Goal: Information Seeking & Learning: Compare options

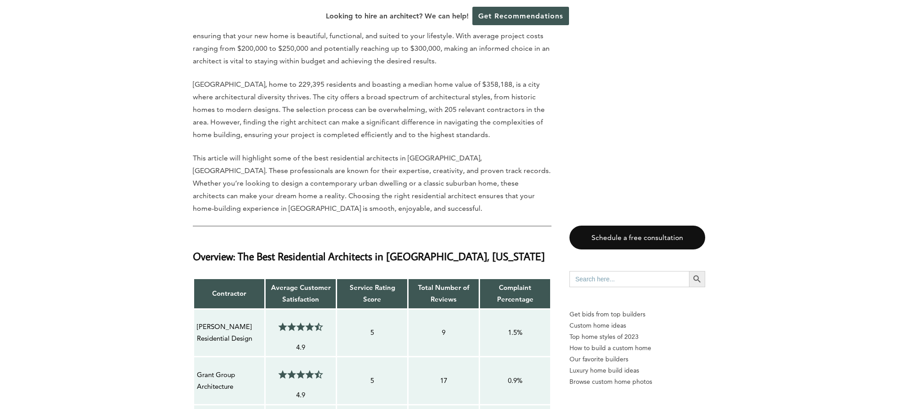
scroll to position [674, 0]
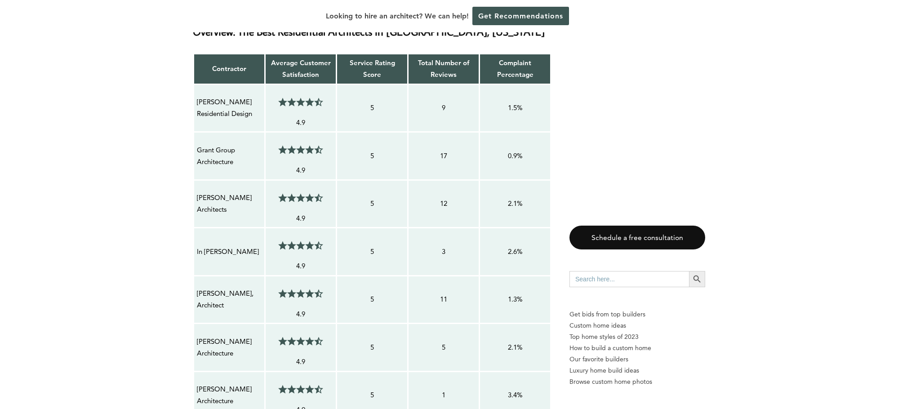
drag, startPoint x: 199, startPoint y: 80, endPoint x: 255, endPoint y: 93, distance: 57.6
click at [255, 96] on p "[PERSON_NAME] Residential Design" at bounding box center [229, 108] width 65 height 24
copy p "[PERSON_NAME] Residential Design"
drag, startPoint x: 198, startPoint y: 128, endPoint x: 236, endPoint y: 139, distance: 39.4
click at [236, 144] on p "Grant Group Architecture" at bounding box center [229, 156] width 65 height 24
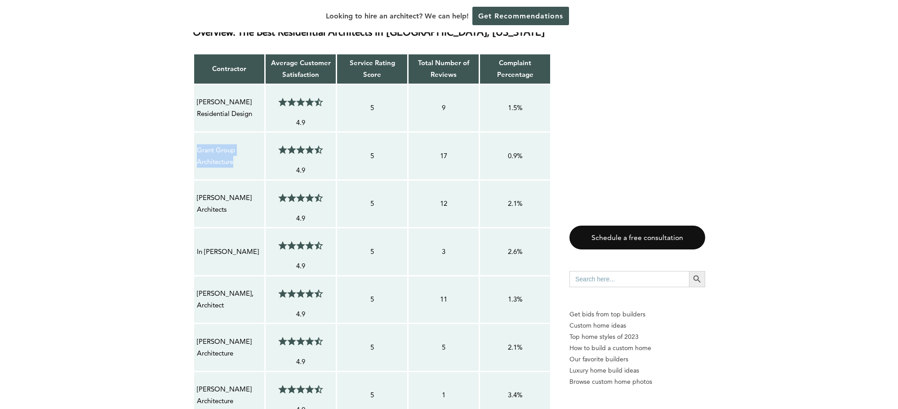
copy p "Grant Group Architecture"
drag, startPoint x: 197, startPoint y: 183, endPoint x: 261, endPoint y: 183, distance: 63.4
click at [261, 192] on p "[PERSON_NAME] Architects" at bounding box center [229, 204] width 65 height 24
copy p "[PERSON_NAME] Architects"
drag, startPoint x: 196, startPoint y: 231, endPoint x: 243, endPoint y: 231, distance: 46.7
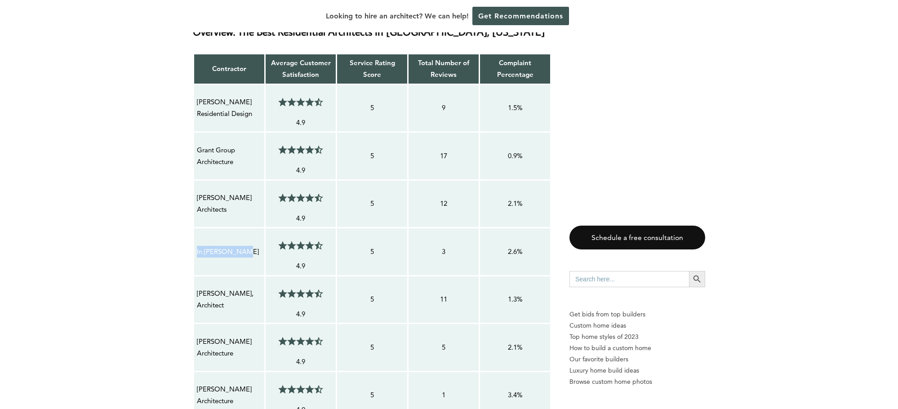
click at [243, 231] on td "In [PERSON_NAME]" at bounding box center [229, 252] width 71 height 48
copy p "In [PERSON_NAME]"
drag, startPoint x: 227, startPoint y: 285, endPoint x: 196, endPoint y: 274, distance: 32.3
click at [196, 276] on td "[PERSON_NAME], Architect" at bounding box center [229, 300] width 71 height 48
copy p "[PERSON_NAME], Architect"
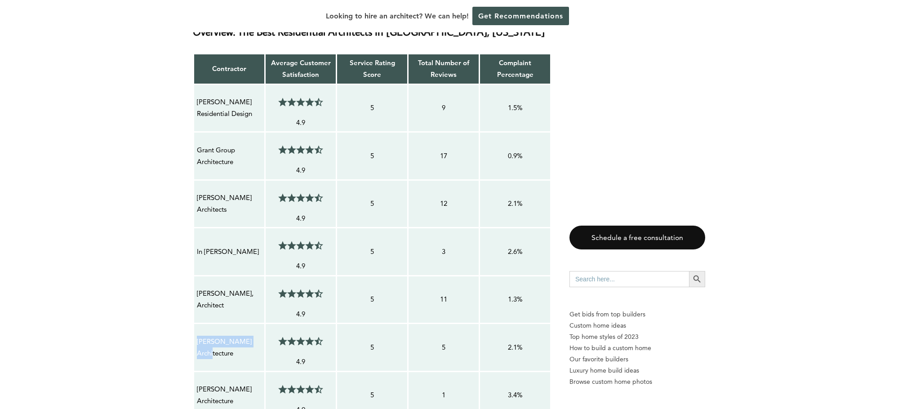
drag, startPoint x: 259, startPoint y: 324, endPoint x: 196, endPoint y: 327, distance: 62.6
click at [196, 335] on div "[PERSON_NAME] Architecture" at bounding box center [229, 347] width 66 height 25
copy p "[PERSON_NAME] Architecture"
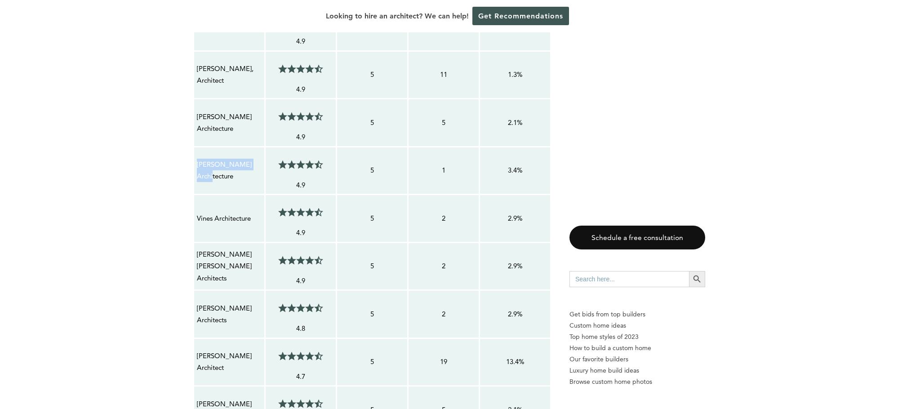
drag, startPoint x: 251, startPoint y: 150, endPoint x: 198, endPoint y: 150, distance: 53.0
click at [198, 159] on p "[PERSON_NAME] Architecture" at bounding box center [229, 171] width 65 height 24
copy p "[PERSON_NAME] Architecture"
drag, startPoint x: 249, startPoint y: 197, endPoint x: 190, endPoint y: 197, distance: 58.9
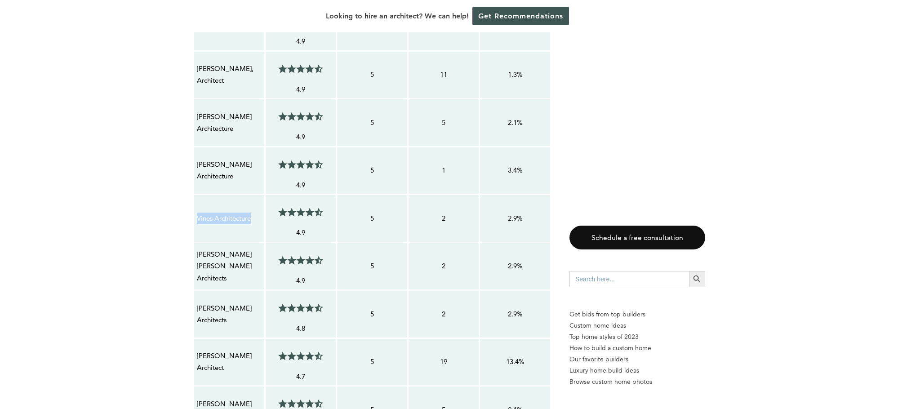
drag, startPoint x: 258, startPoint y: 197, endPoint x: 194, endPoint y: 188, distance: 63.9
click at [194, 195] on td "Vines Architecture" at bounding box center [229, 219] width 71 height 48
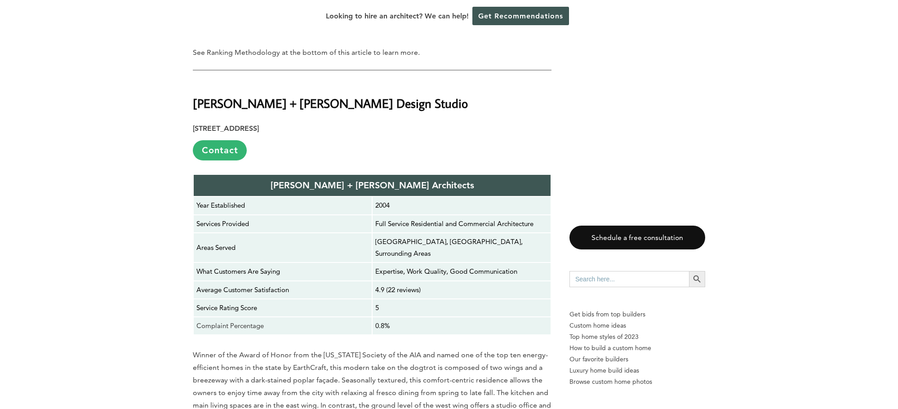
scroll to position [1124, 0]
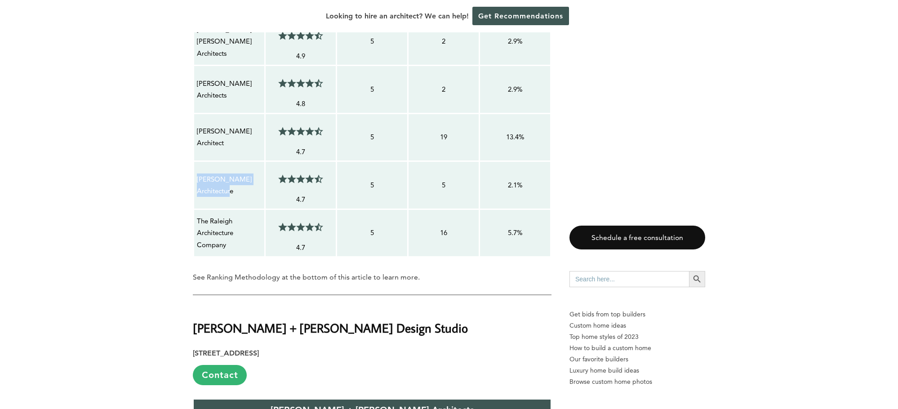
drag, startPoint x: 236, startPoint y: 169, endPoint x: 195, endPoint y: 156, distance: 43.6
click at [195, 161] on td "[PERSON_NAME] Architecture" at bounding box center [229, 185] width 71 height 48
copy p "[PERSON_NAME] Architecture"
